Goal: Navigation & Orientation: Find specific page/section

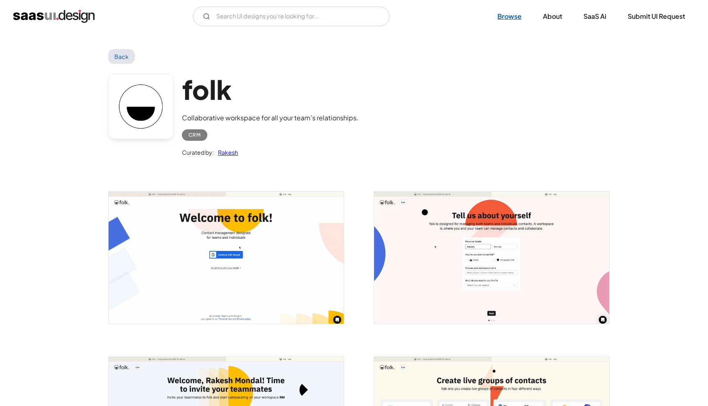
click at [503, 17] on link "Browse" at bounding box center [509, 16] width 44 height 18
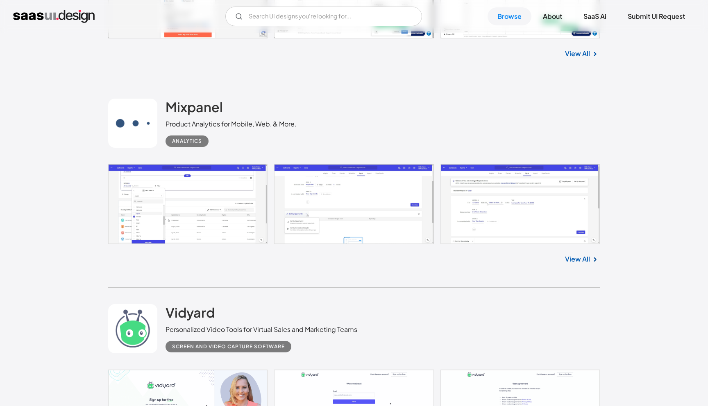
scroll to position [17133, 0]
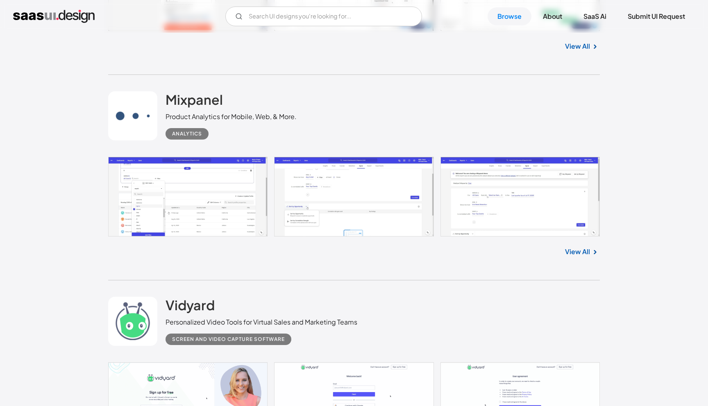
click at [588, 257] on link "View All" at bounding box center [577, 252] width 25 height 10
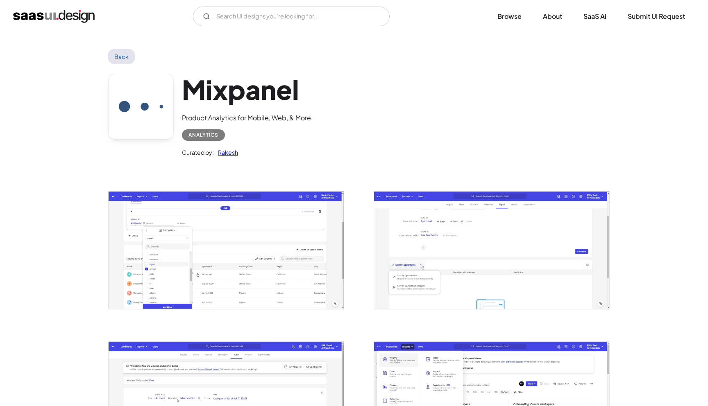
click at [118, 52] on link "Back" at bounding box center [121, 56] width 27 height 15
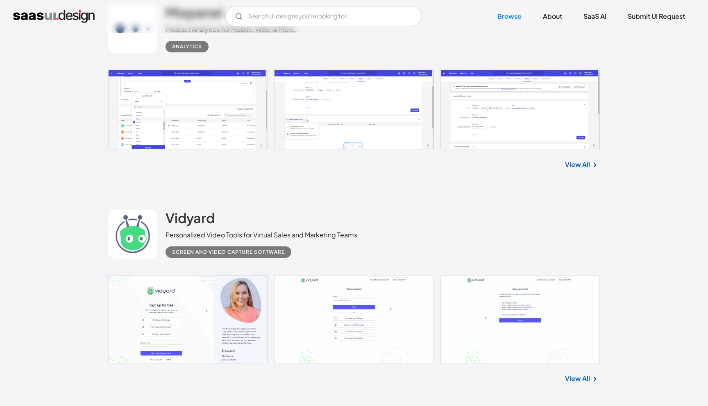
scroll to position [17221, 0]
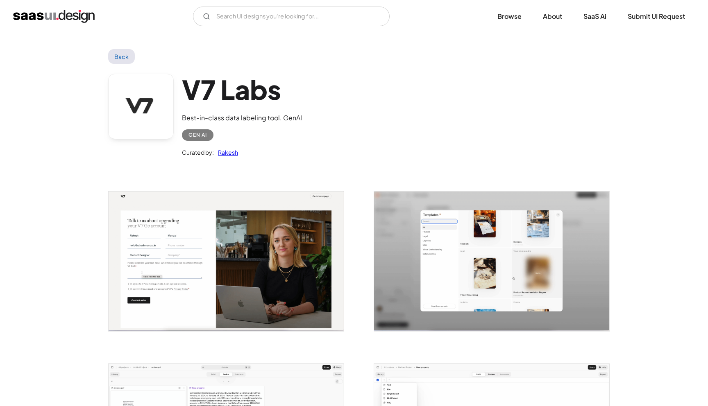
click at [130, 61] on link "Back" at bounding box center [121, 56] width 27 height 15
